Goal: Task Accomplishment & Management: Manage account settings

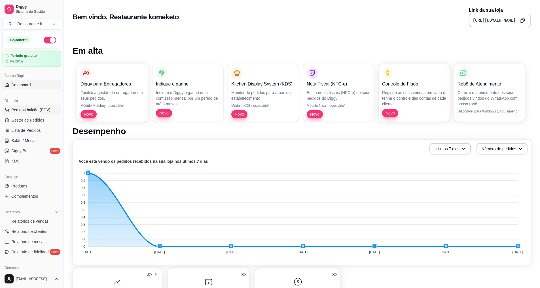
click at [17, 111] on span "Pedidos balcão (PDV)" at bounding box center [30, 110] width 39 height 6
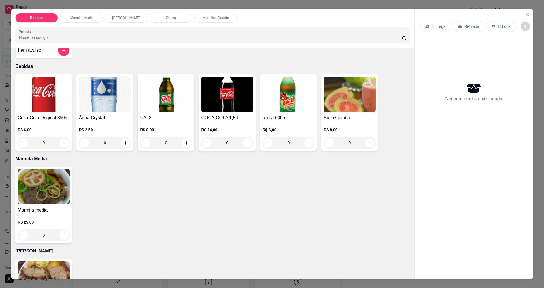
scroll to position [28, 0]
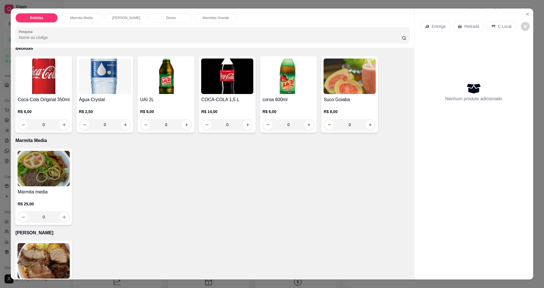
click at [60, 216] on div "0" at bounding box center [44, 216] width 52 height 11
click at [62, 217] on div "0" at bounding box center [44, 216] width 52 height 11
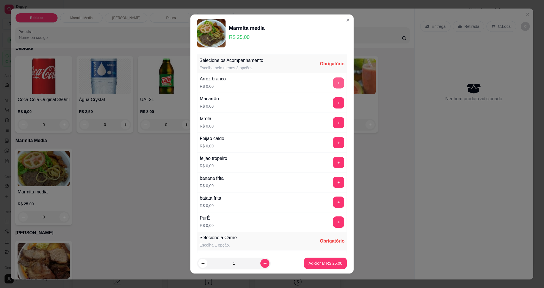
click at [333, 83] on button "+" at bounding box center [338, 82] width 11 height 11
click at [333, 107] on button "+" at bounding box center [338, 102] width 11 height 11
click at [330, 116] on div "farofa R$ 0,00 +" at bounding box center [272, 123] width 150 height 20
click at [331, 127] on div "+" at bounding box center [339, 122] width 16 height 11
click at [333, 147] on button "+" at bounding box center [338, 142] width 11 height 11
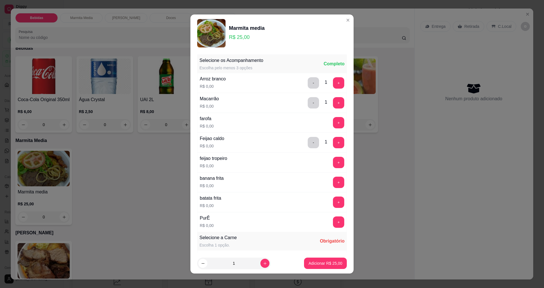
click at [325, 154] on div "feijao tropeiro R$ 0,00 +" at bounding box center [272, 162] width 150 height 20
click at [333, 167] on button "+" at bounding box center [338, 162] width 11 height 11
click at [328, 177] on div "banana frita R$ 0,00 +" at bounding box center [272, 182] width 150 height 20
click at [333, 182] on button "+" at bounding box center [338, 181] width 11 height 11
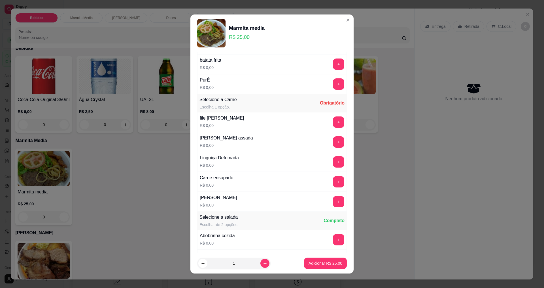
scroll to position [142, 0]
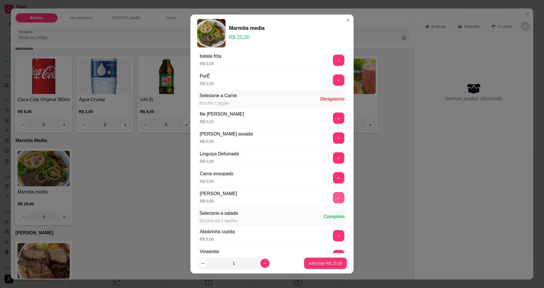
click at [333, 197] on button "+" at bounding box center [338, 197] width 11 height 11
click at [331, 180] on div "+" at bounding box center [339, 177] width 16 height 11
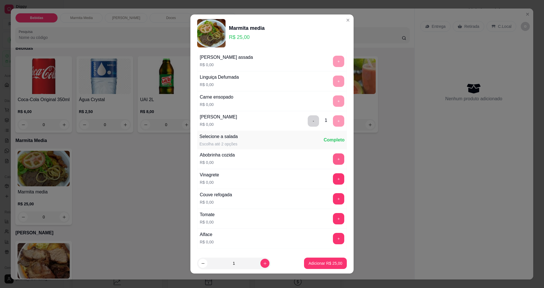
scroll to position [227, 0]
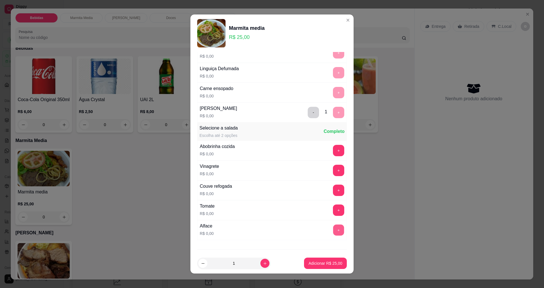
click at [333, 226] on button "+" at bounding box center [338, 229] width 11 height 11
click at [325, 265] on p "Adicionar R$ 25,00" at bounding box center [326, 263] width 34 height 6
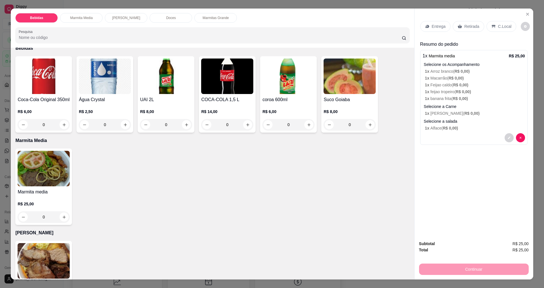
click at [60, 219] on div "0" at bounding box center [44, 216] width 52 height 11
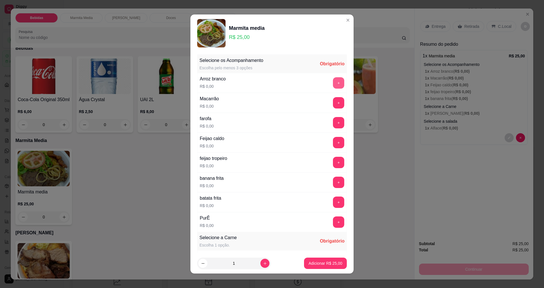
click at [333, 84] on button "+" at bounding box center [338, 82] width 11 height 11
drag, startPoint x: 325, startPoint y: 90, endPoint x: 326, endPoint y: 93, distance: 3.4
click at [325, 92] on div "Arroz branco R$ 0,00 - 1 +" at bounding box center [272, 83] width 150 height 20
click at [326, 93] on div "Macarrão R$ 0,00 +" at bounding box center [272, 103] width 150 height 20
click at [333, 104] on button "+" at bounding box center [338, 102] width 11 height 11
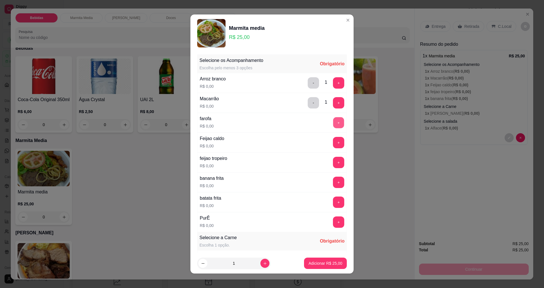
click at [333, 122] on button "+" at bounding box center [338, 122] width 11 height 11
click at [329, 145] on div "Selecione os Acompanhamento Escolha pelo menos 3 opções Completo Arroz branco R…" at bounding box center [272, 143] width 150 height 177
click at [333, 162] on button "+" at bounding box center [338, 162] width 11 height 11
click at [333, 147] on button "+" at bounding box center [338, 142] width 11 height 11
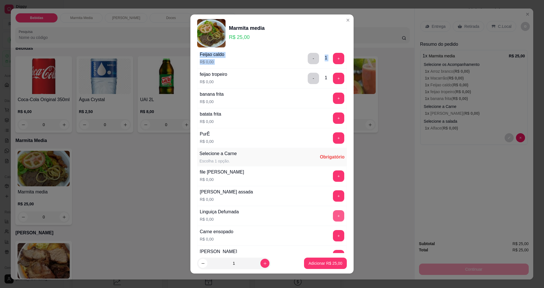
scroll to position [85, 0]
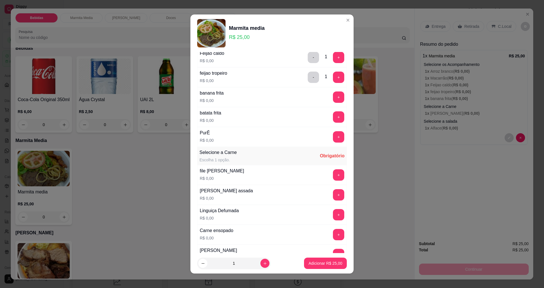
click at [329, 205] on div "Linguiça Defumada R$ 0,00 +" at bounding box center [272, 214] width 150 height 20
click at [333, 195] on button "+" at bounding box center [338, 194] width 11 height 11
click at [331, 217] on div "+" at bounding box center [339, 214] width 16 height 11
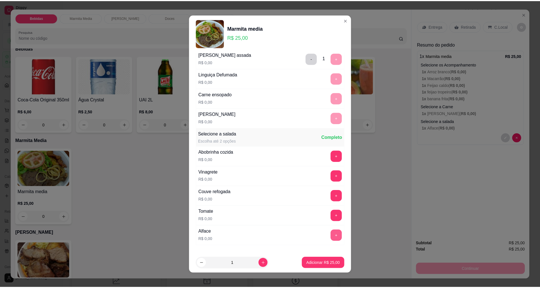
scroll to position [227, 0]
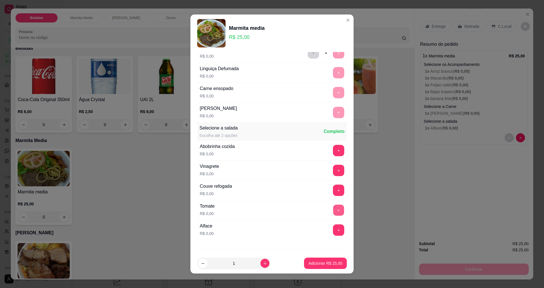
click at [333, 211] on button "+" at bounding box center [338, 209] width 11 height 11
click at [327, 262] on p "Adicionar R$ 25,00" at bounding box center [326, 263] width 34 height 6
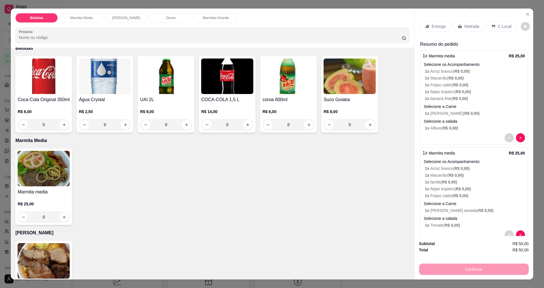
click at [466, 27] on p "Retirada" at bounding box center [472, 27] width 15 height 6
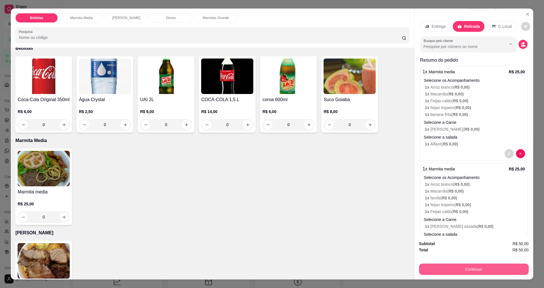
click at [472, 269] on button "Continuar" at bounding box center [474, 268] width 110 height 11
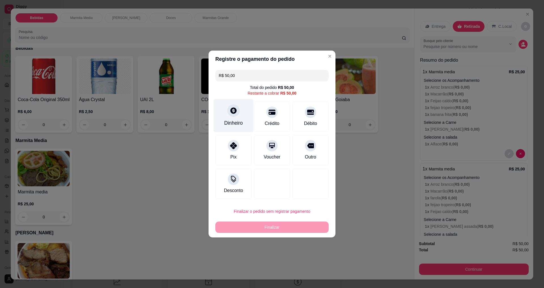
click at [232, 115] on div at bounding box center [233, 110] width 12 height 12
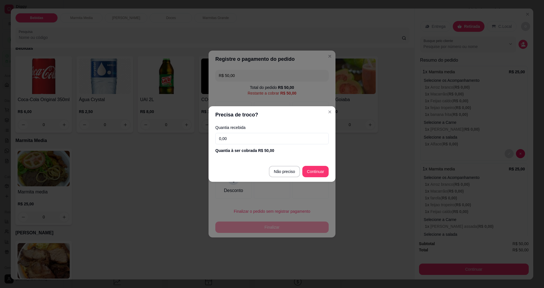
click at [236, 143] on input "0,00" at bounding box center [271, 138] width 113 height 11
type input "50,00"
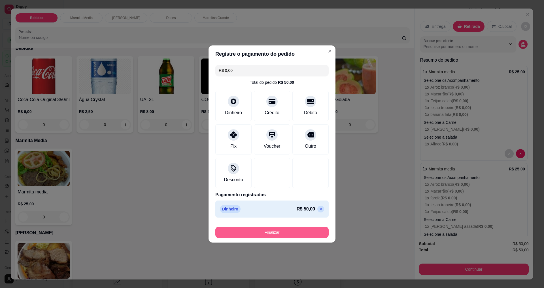
click at [287, 235] on button "Finalizar" at bounding box center [271, 231] width 113 height 11
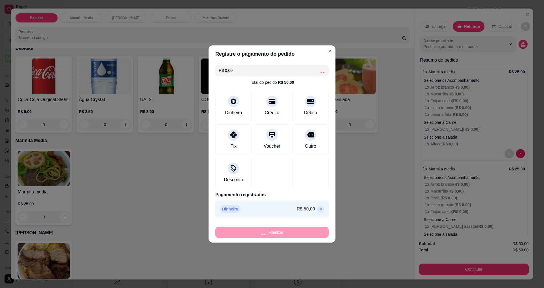
type input "-R$ 50,00"
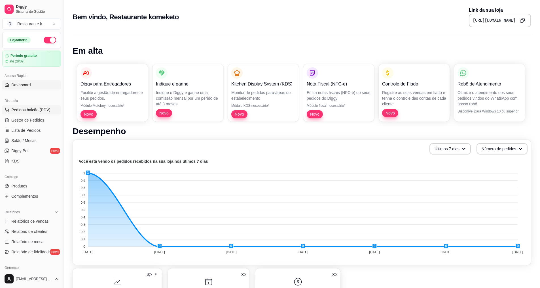
click at [25, 109] on span "Pedidos balcão (PDV)" at bounding box center [30, 110] width 39 height 6
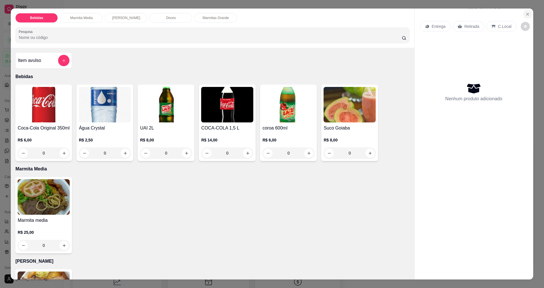
click at [526, 13] on icon "Close" at bounding box center [528, 14] width 5 height 5
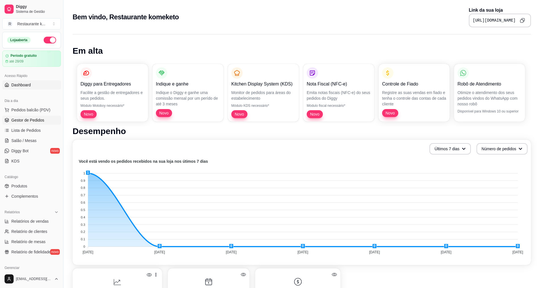
click at [38, 120] on span "Gestor de Pedidos" at bounding box center [27, 120] width 33 height 6
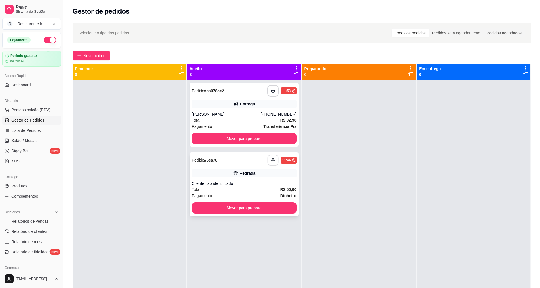
click at [272, 159] on icon "button" at bounding box center [273, 159] width 3 height 1
click at [250, 135] on button "Mover para preparo" at bounding box center [244, 138] width 102 height 11
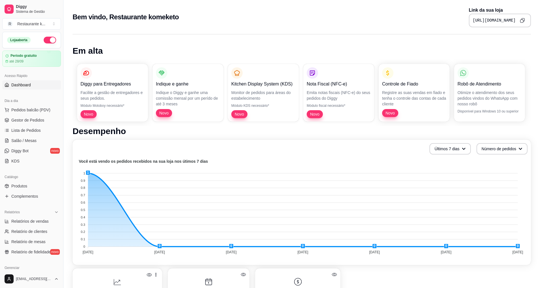
click at [26, 115] on ul "Pedidos balcão (PDV) Gestor de Pedidos Lista de Pedidos Salão / Mesas Diggy Bot…" at bounding box center [31, 135] width 59 height 60
click at [26, 121] on span "Gestor de Pedidos" at bounding box center [27, 120] width 33 height 6
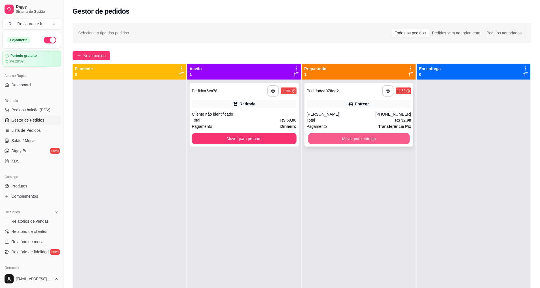
click at [331, 138] on button "Mover para entrega" at bounding box center [359, 138] width 102 height 11
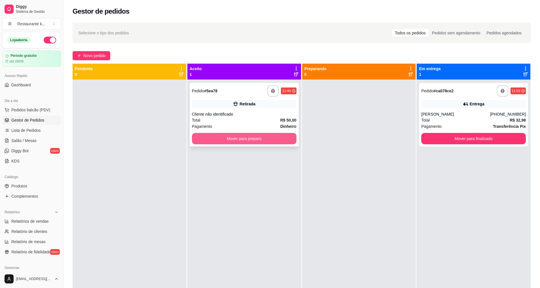
click at [280, 139] on button "Mover para preparo" at bounding box center [244, 138] width 105 height 11
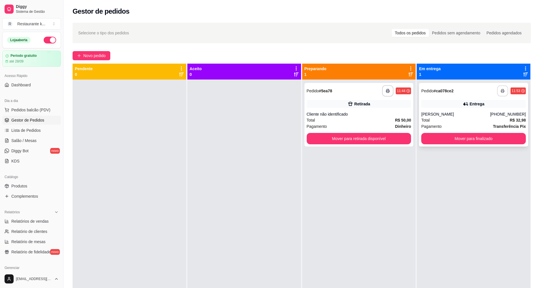
click at [501, 90] on icon "button" at bounding box center [503, 91] width 4 height 4
click at [452, 137] on button "Mover para finalizado" at bounding box center [473, 138] width 105 height 11
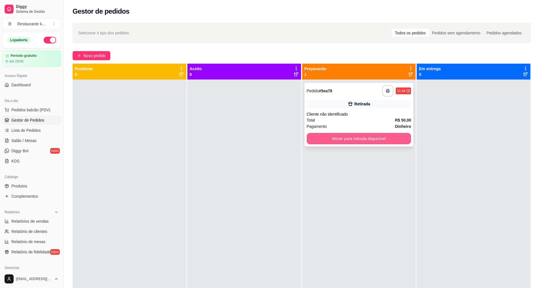
click at [392, 139] on button "Mover para retirada disponível" at bounding box center [359, 138] width 105 height 11
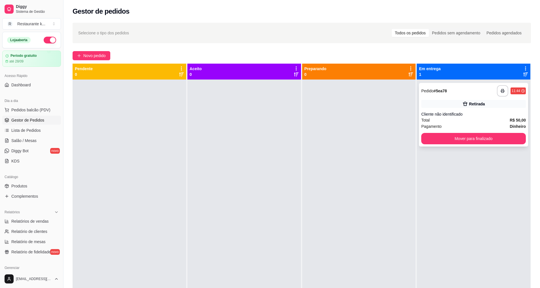
click at [439, 132] on div "**********" at bounding box center [473, 115] width 109 height 64
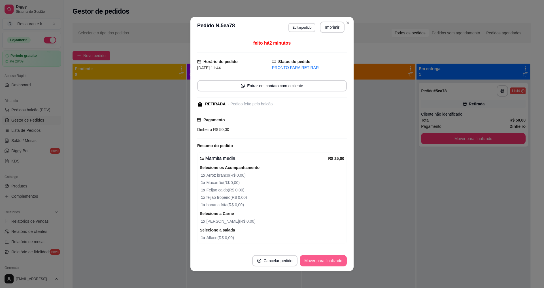
click at [330, 257] on button "Mover para finalizado" at bounding box center [323, 260] width 47 height 11
